Goal: Task Accomplishment & Management: Use online tool/utility

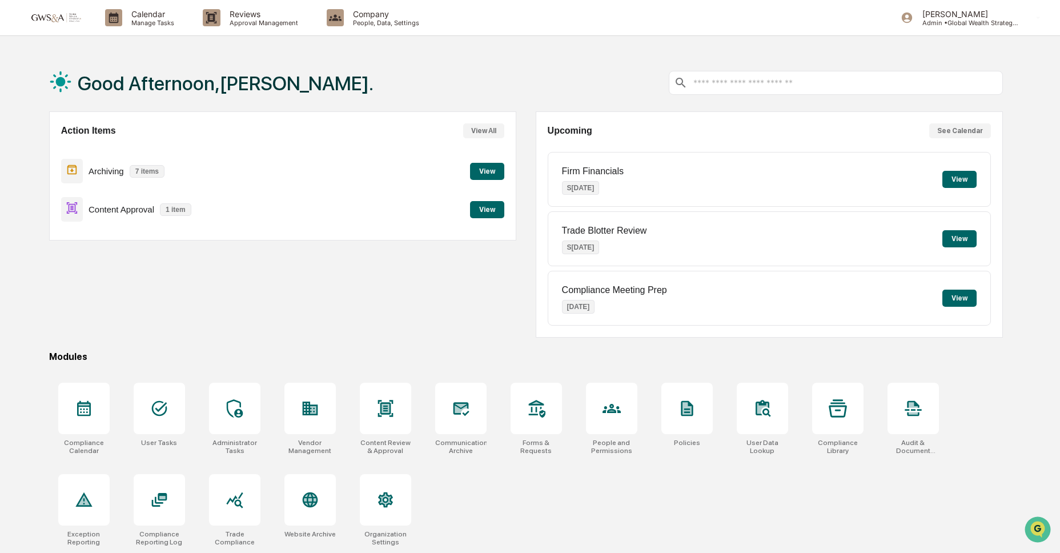
click at [487, 175] on button "View" at bounding box center [487, 171] width 34 height 17
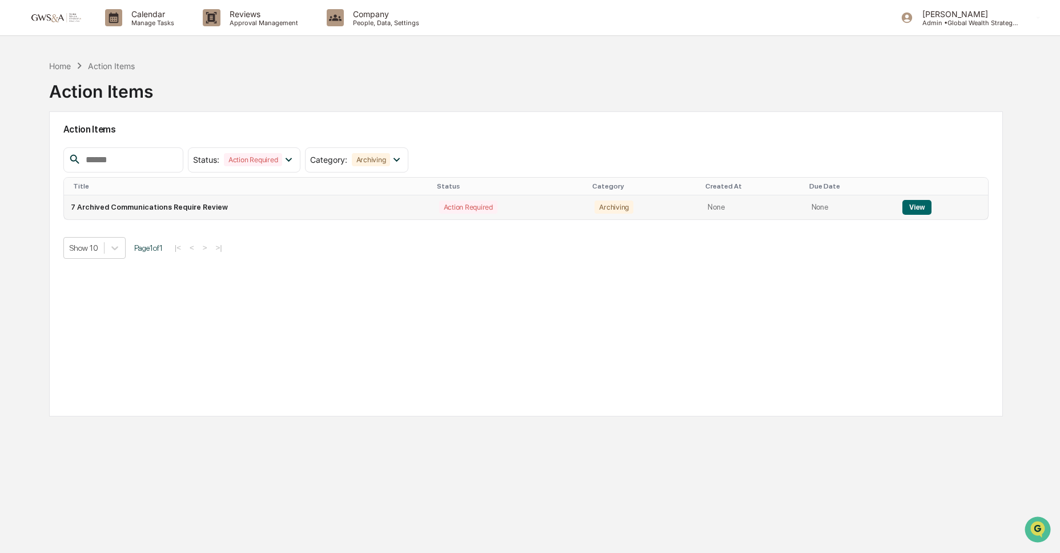
click at [918, 206] on button "View" at bounding box center [917, 207] width 29 height 15
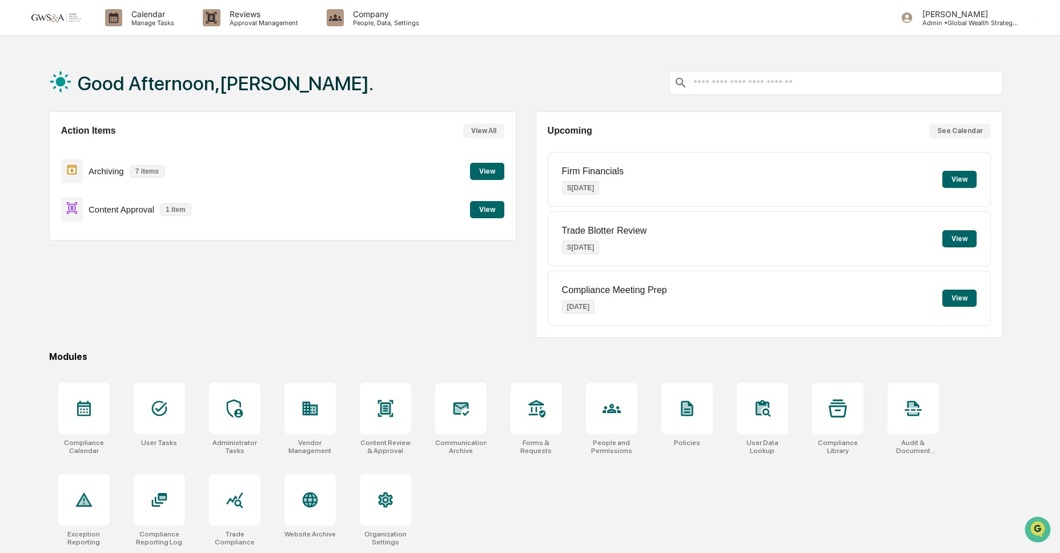
click at [484, 209] on button "View" at bounding box center [487, 209] width 34 height 17
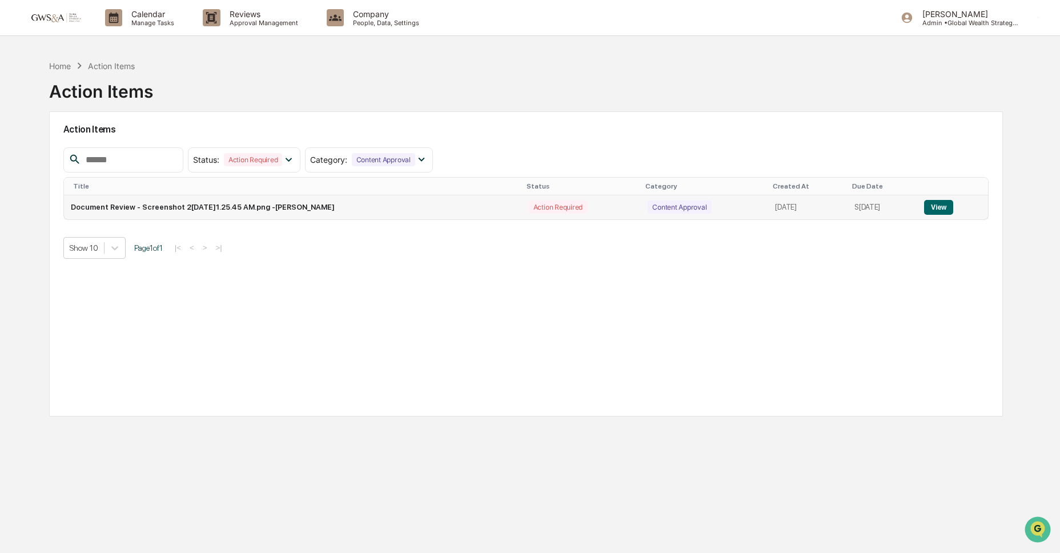
click at [948, 208] on button "View" at bounding box center [938, 207] width 29 height 15
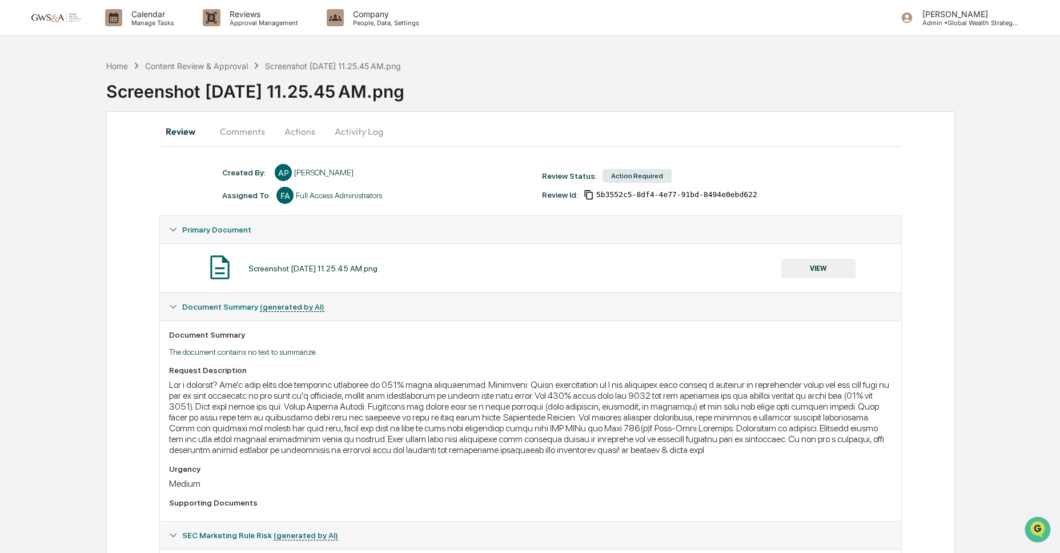
click at [822, 266] on button "VIEW" at bounding box center [819, 268] width 74 height 19
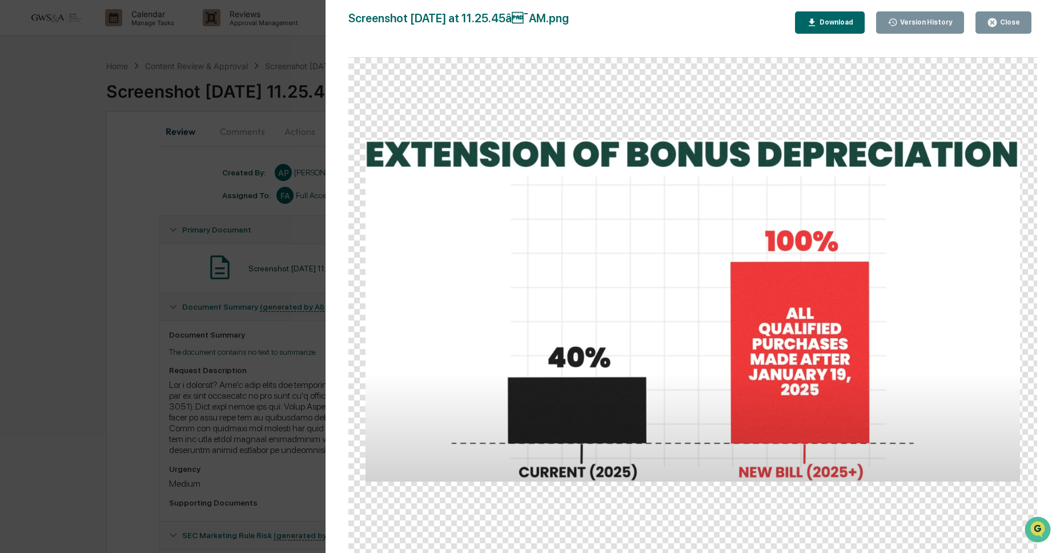
click at [1010, 23] on div "Close" at bounding box center [1009, 22] width 22 height 8
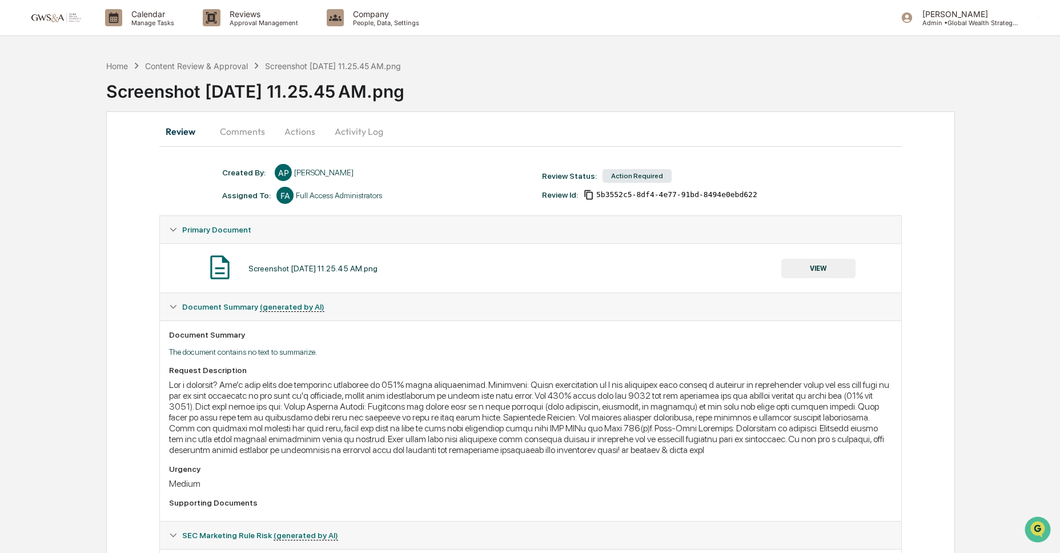
click at [237, 132] on button "Comments" at bounding box center [242, 131] width 63 height 27
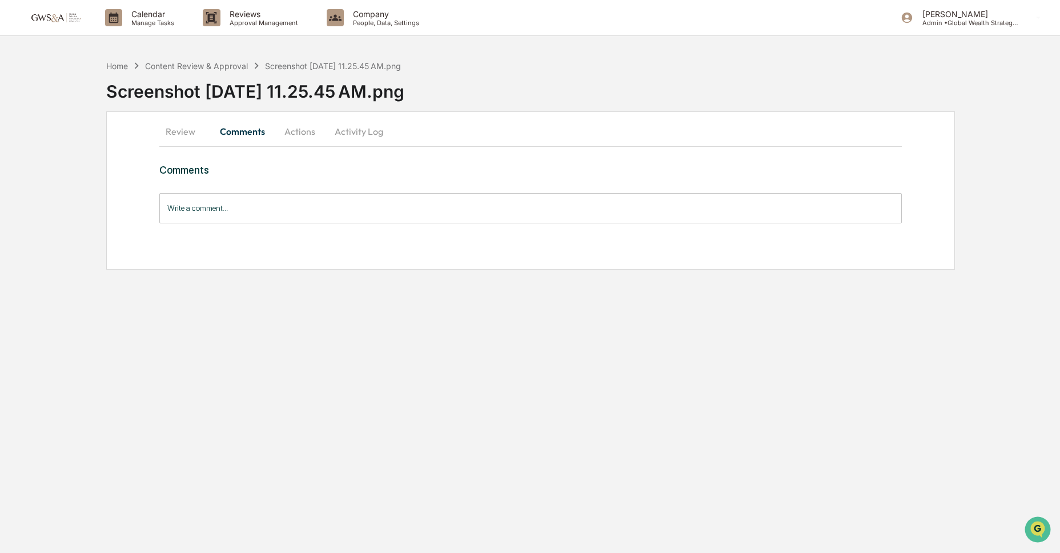
click at [306, 129] on button "Actions" at bounding box center [299, 131] width 51 height 27
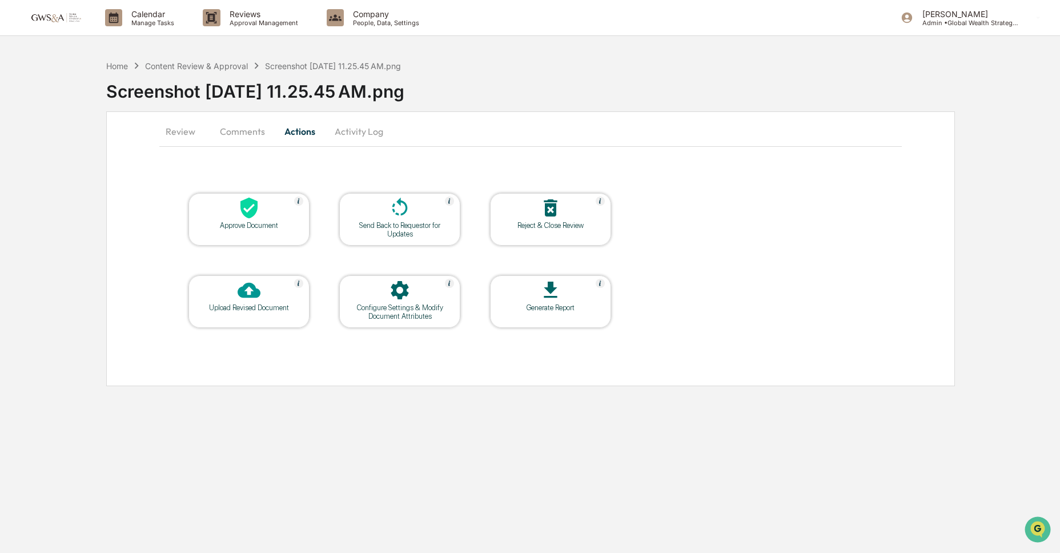
click at [257, 211] on icon at bounding box center [249, 208] width 17 height 21
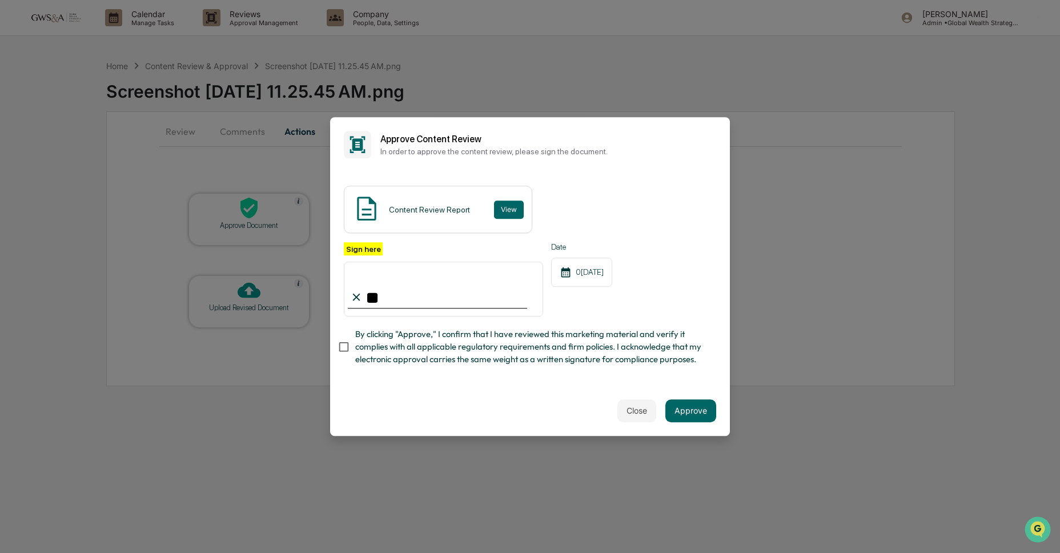
type input "*"
type input "**********"
click at [697, 406] on button "Approve" at bounding box center [691, 410] width 51 height 23
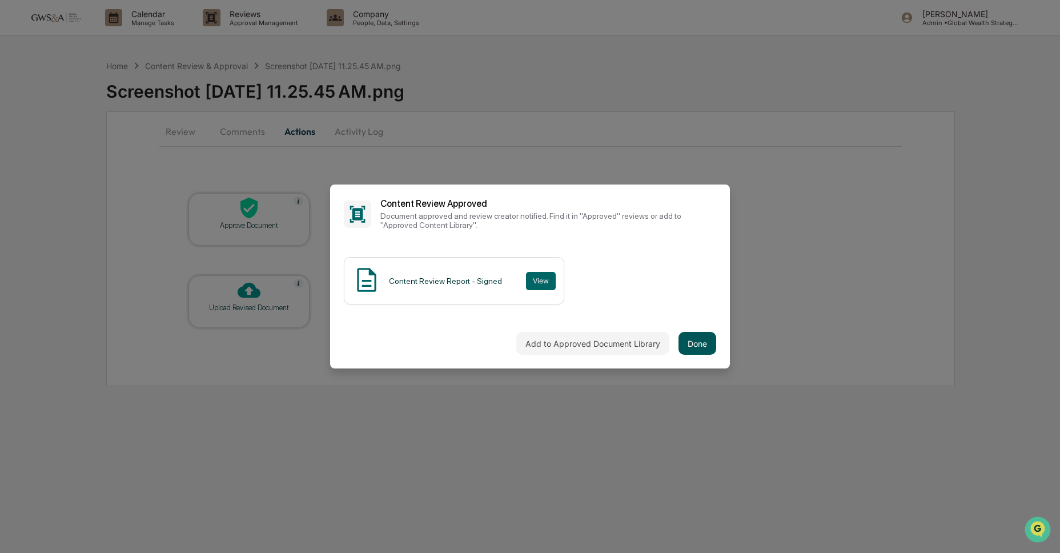
click at [702, 347] on button "Done" at bounding box center [698, 343] width 38 height 23
